Goal: Transaction & Acquisition: Purchase product/service

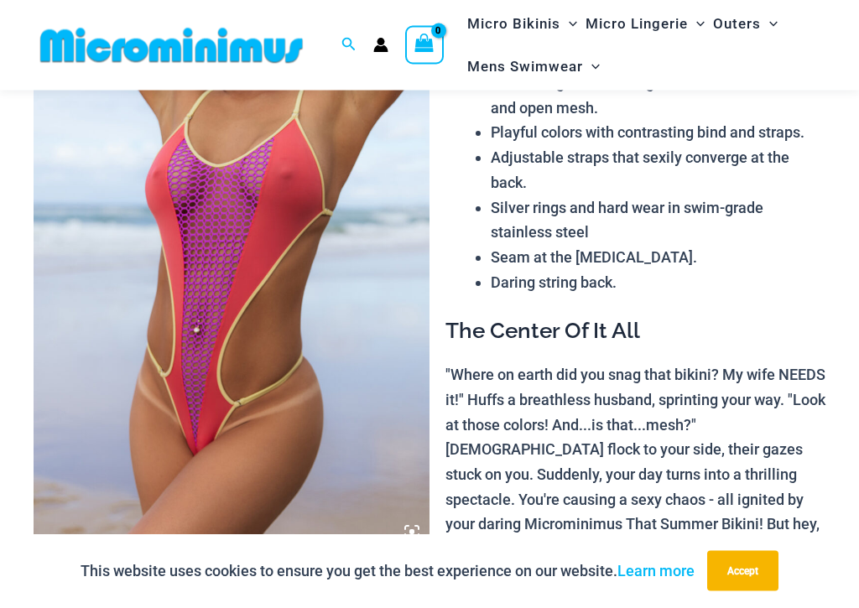
scroll to position [185, 0]
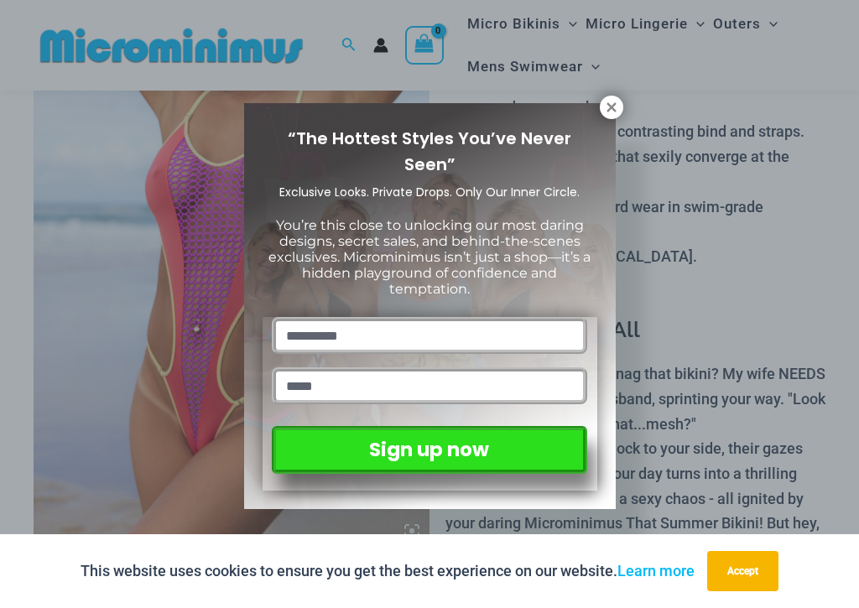
click at [613, 114] on icon at bounding box center [611, 107] width 15 height 15
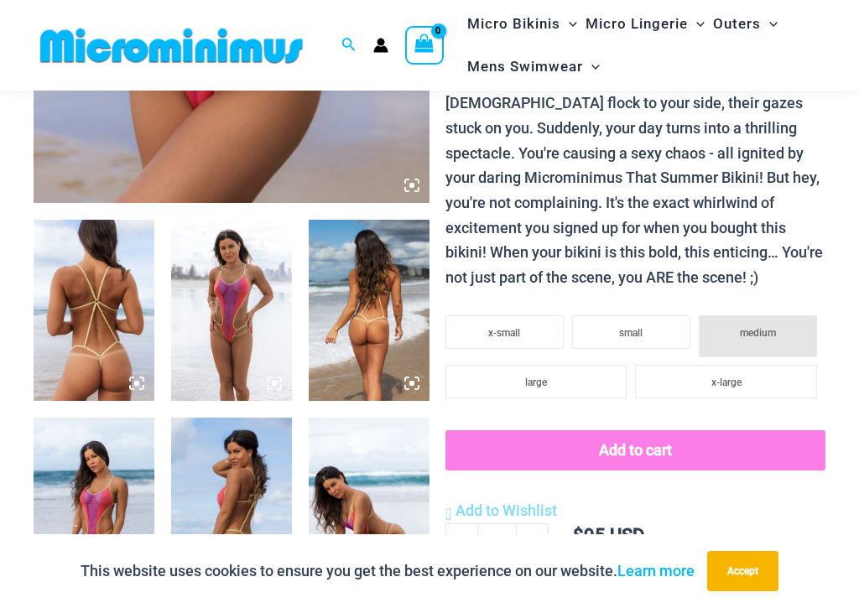
scroll to position [536, 0]
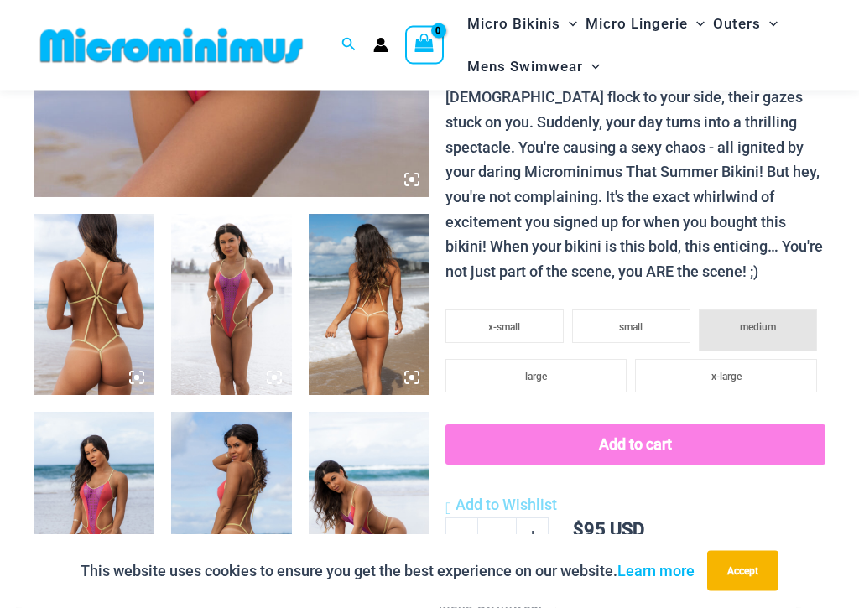
click at [90, 306] on img at bounding box center [94, 305] width 121 height 181
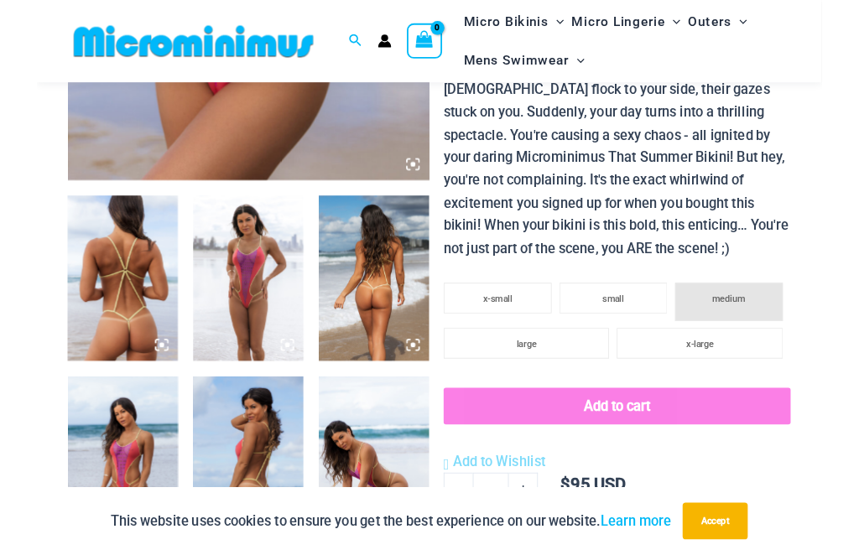
scroll to position [537, 0]
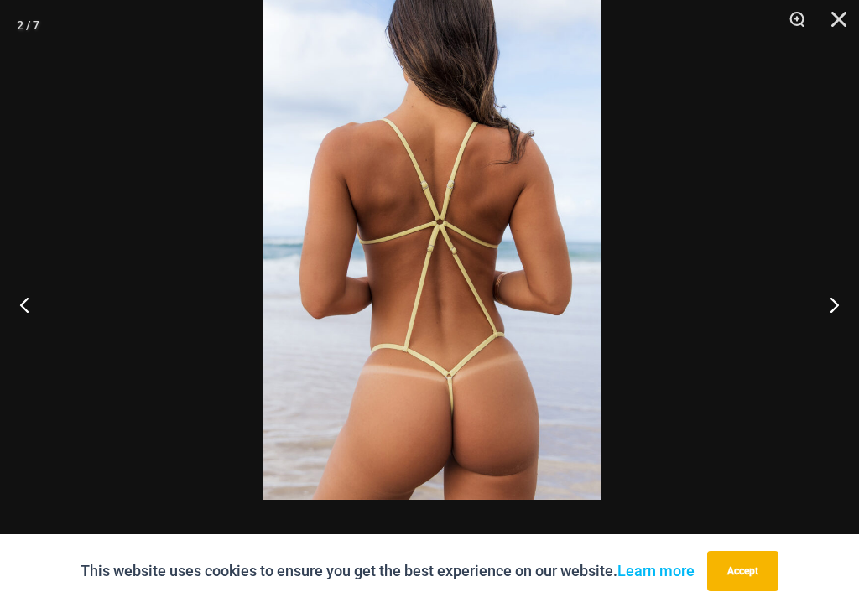
click at [542, 190] on img at bounding box center [432, 245] width 339 height 507
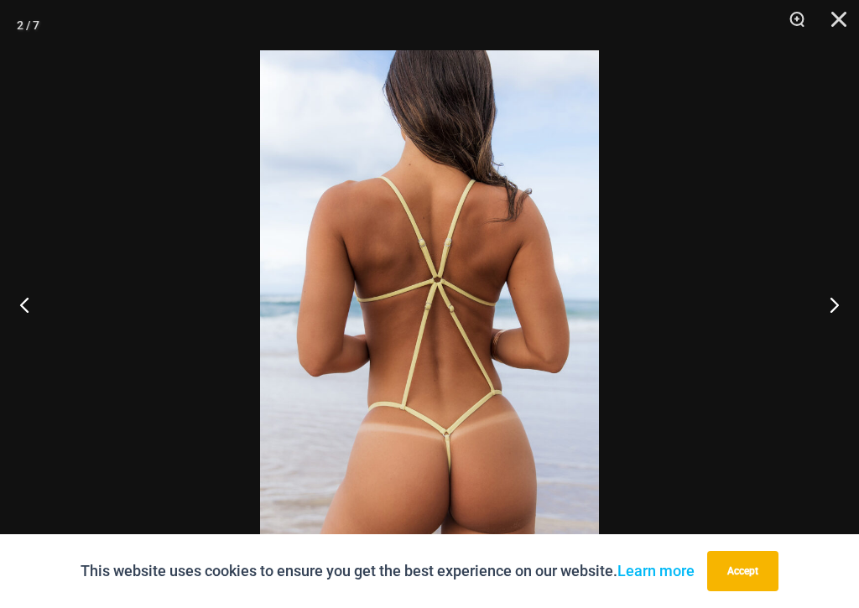
click at [837, 303] on button "Next" at bounding box center [827, 305] width 63 height 84
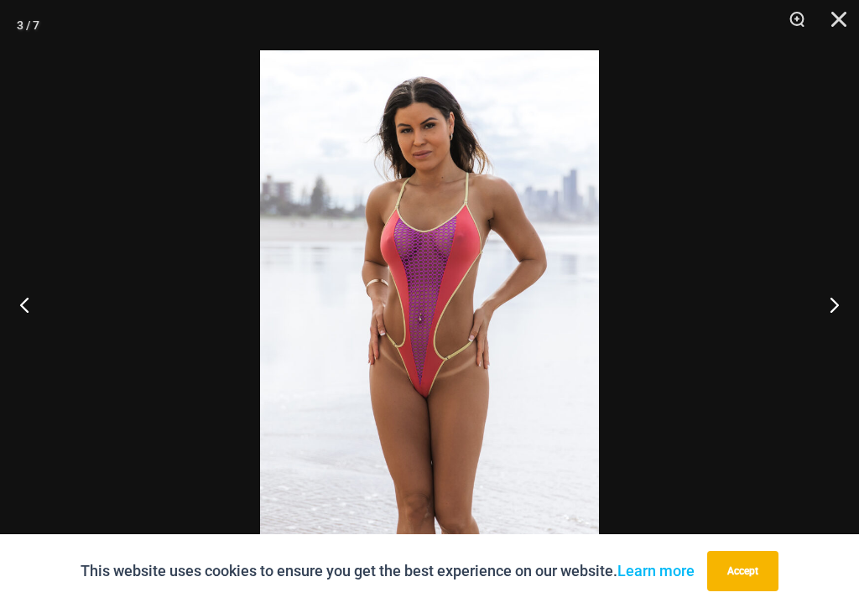
click at [828, 308] on button "Next" at bounding box center [827, 305] width 63 height 84
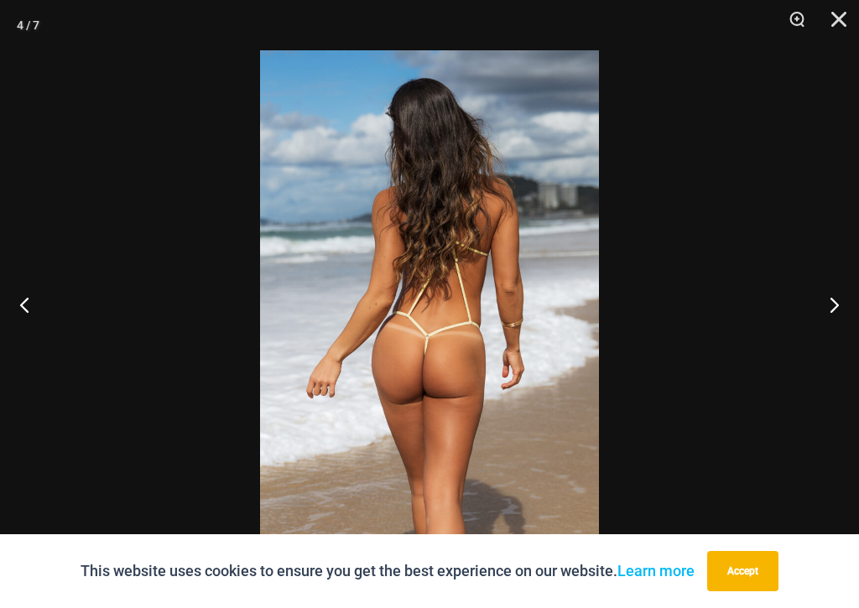
click at [830, 304] on button "Next" at bounding box center [827, 305] width 63 height 84
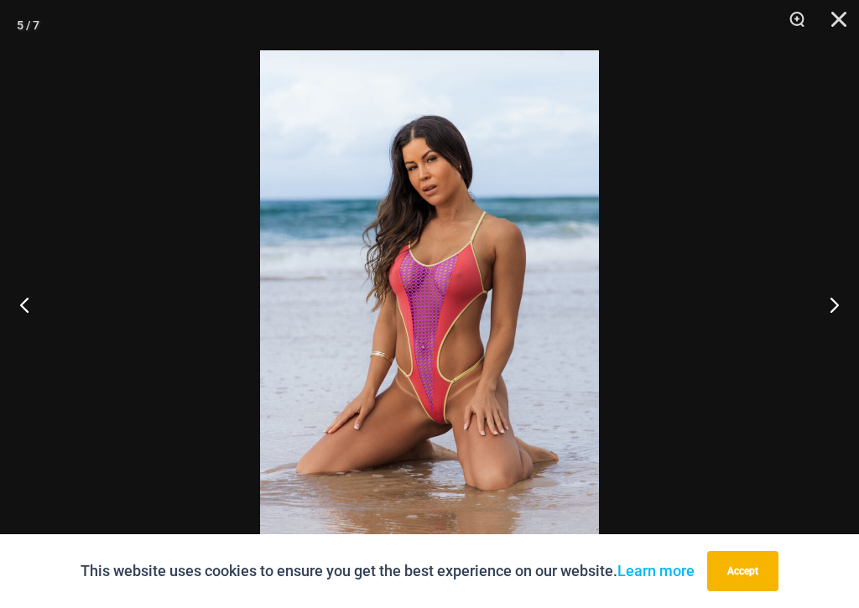
click at [839, 317] on button "Next" at bounding box center [827, 305] width 63 height 84
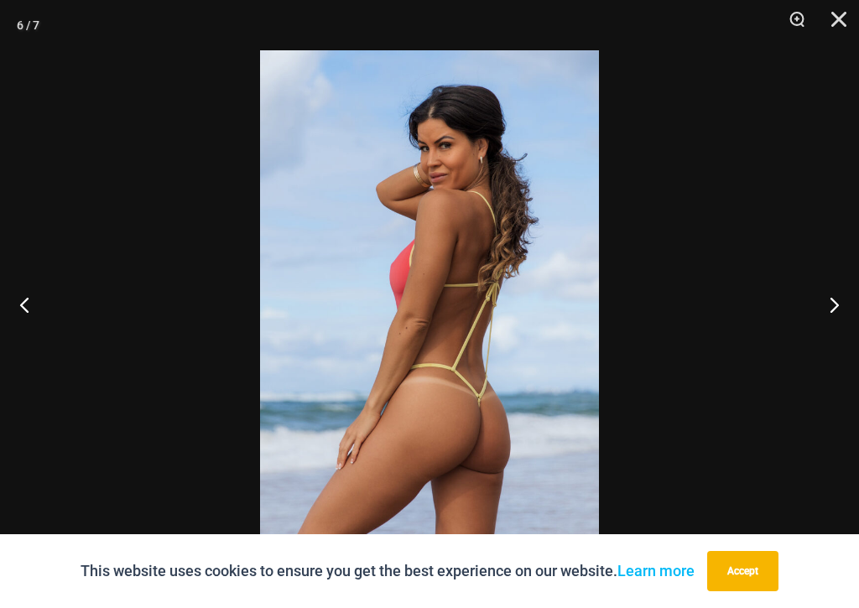
click at [829, 312] on button "Next" at bounding box center [827, 305] width 63 height 84
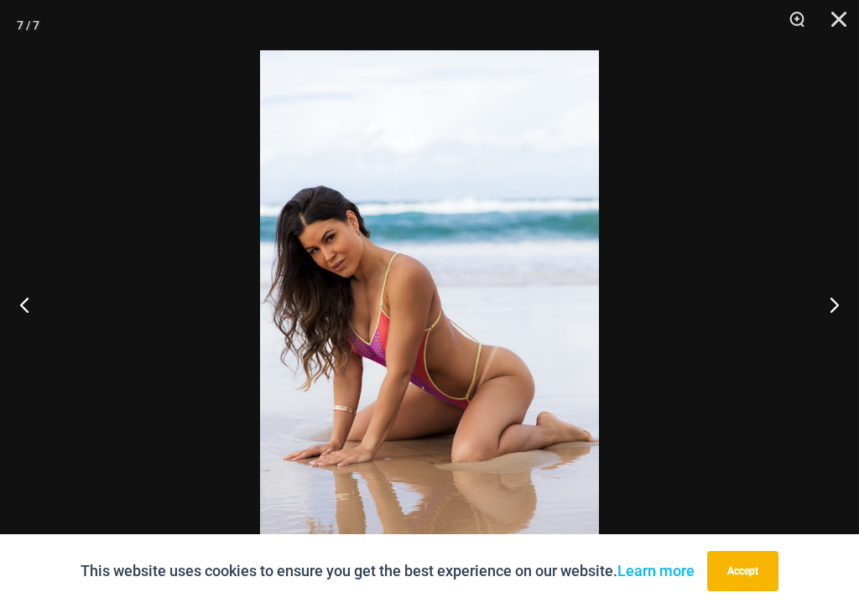
click at [846, 306] on button "Next" at bounding box center [827, 305] width 63 height 84
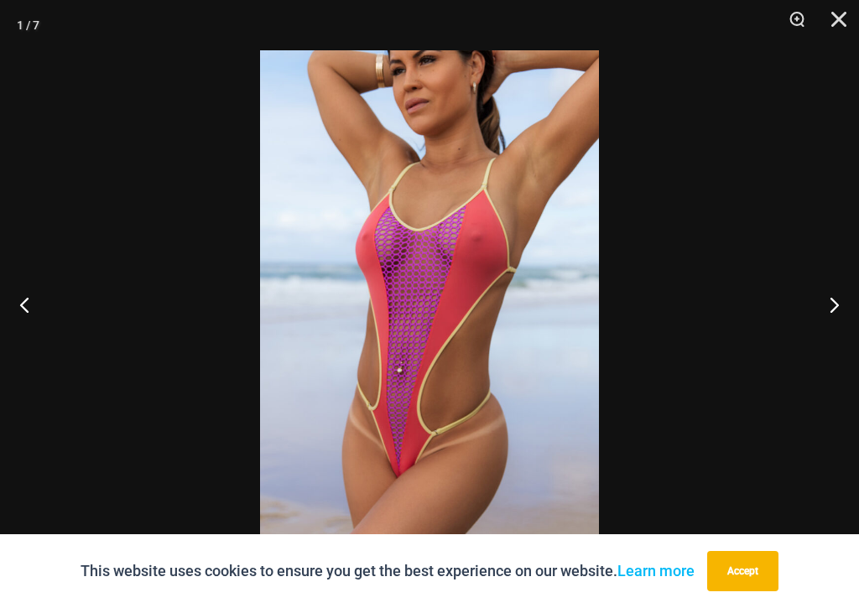
click at [833, 304] on button "Next" at bounding box center [827, 305] width 63 height 84
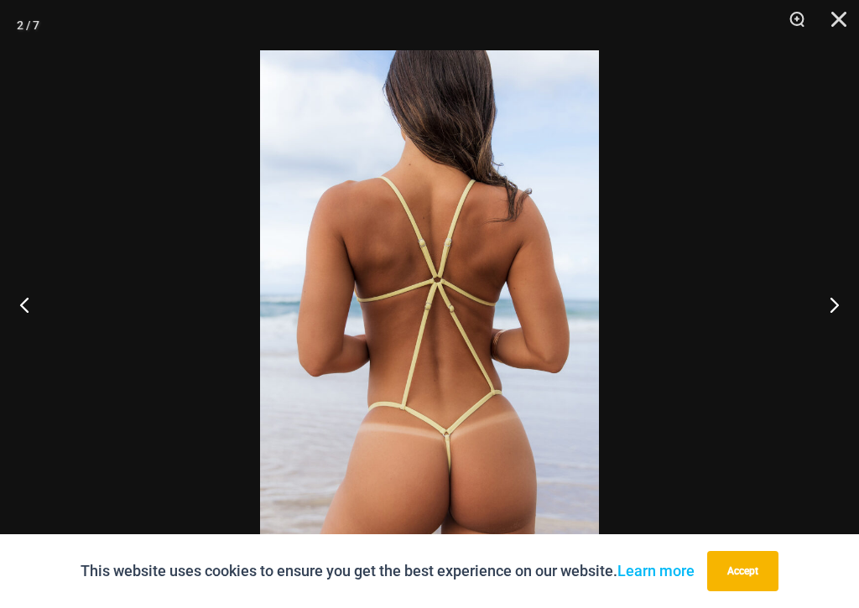
click at [855, 314] on button "Next" at bounding box center [827, 305] width 63 height 84
